Goal: Task Accomplishment & Management: Manage account settings

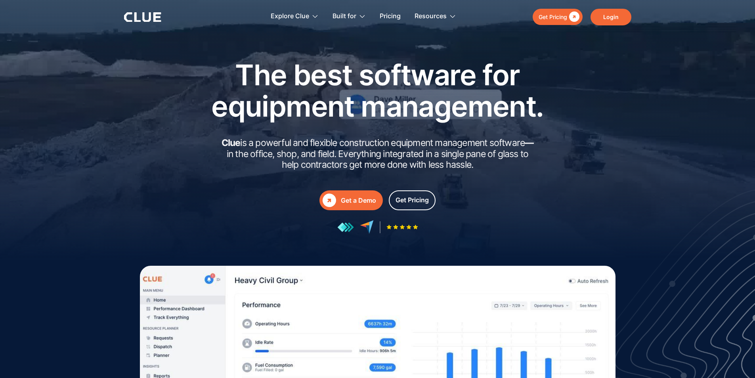
click at [600, 14] on link "Login" at bounding box center [611, 17] width 41 height 17
click at [606, 12] on link "Login" at bounding box center [611, 17] width 41 height 17
